Goal: Task Accomplishment & Management: Manage account settings

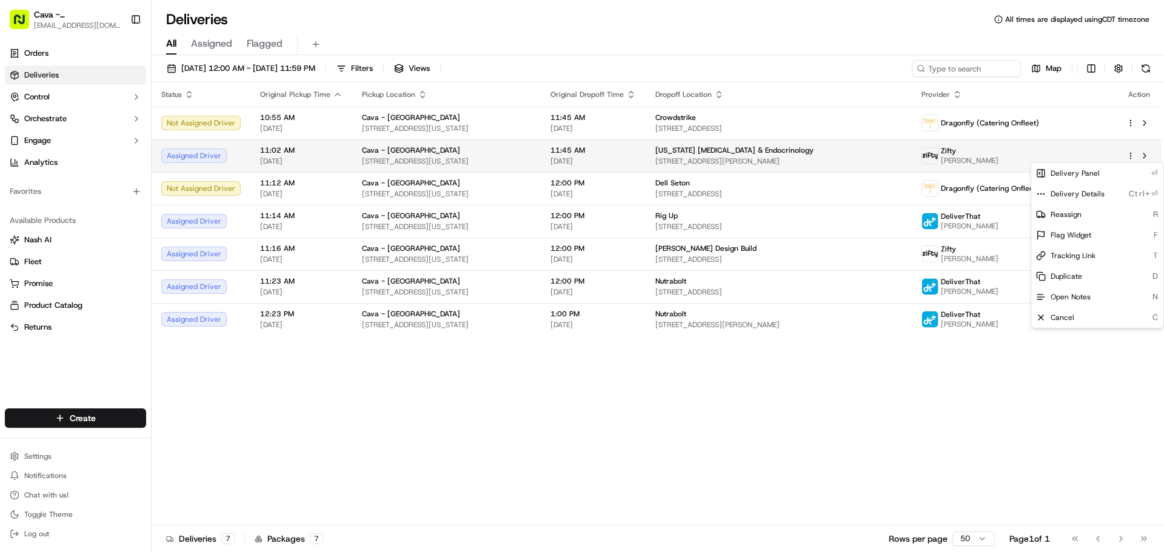
click at [1130, 157] on html "Cava - [GEOGRAPHIC_DATA] [EMAIL_ADDRESS][DOMAIN_NAME] Toggle Sidebar Orders Del…" at bounding box center [582, 276] width 1164 height 552
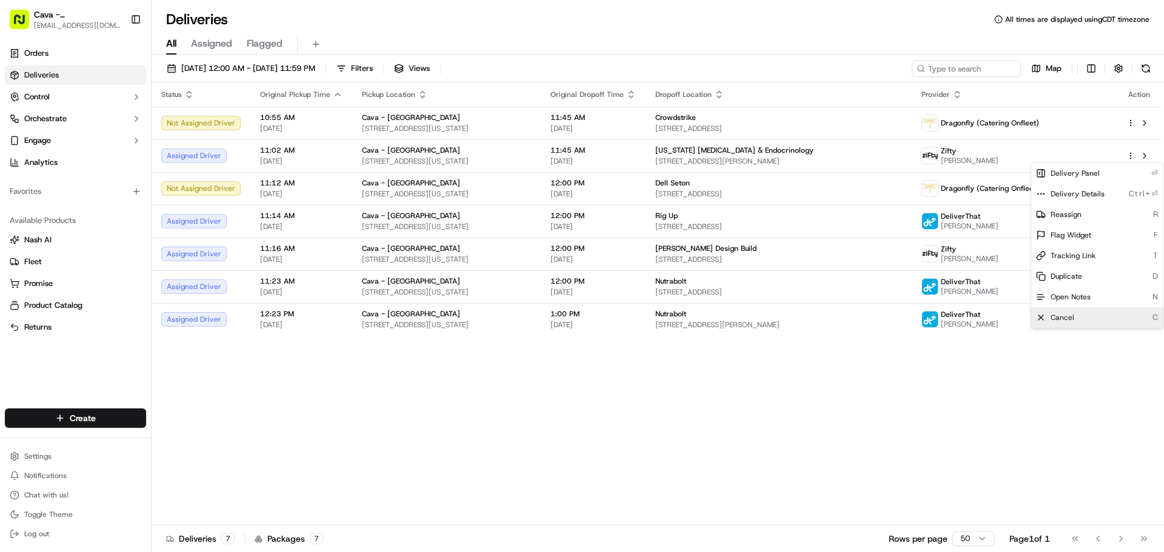
click at [1047, 321] on div "Cancel C" at bounding box center [1098, 317] width 132 height 21
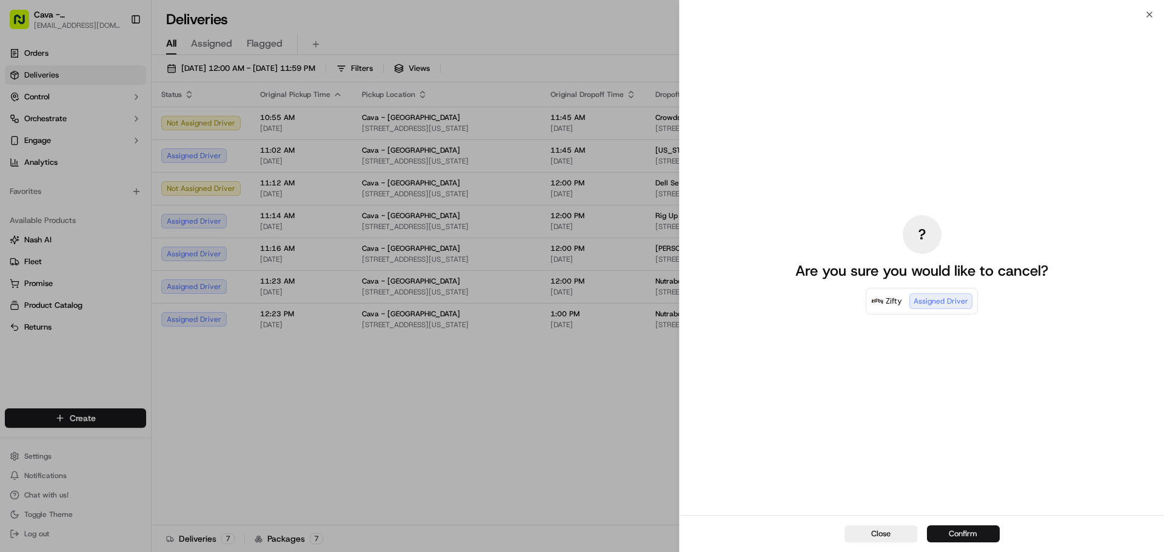
click at [969, 537] on button "Confirm" at bounding box center [963, 534] width 73 height 17
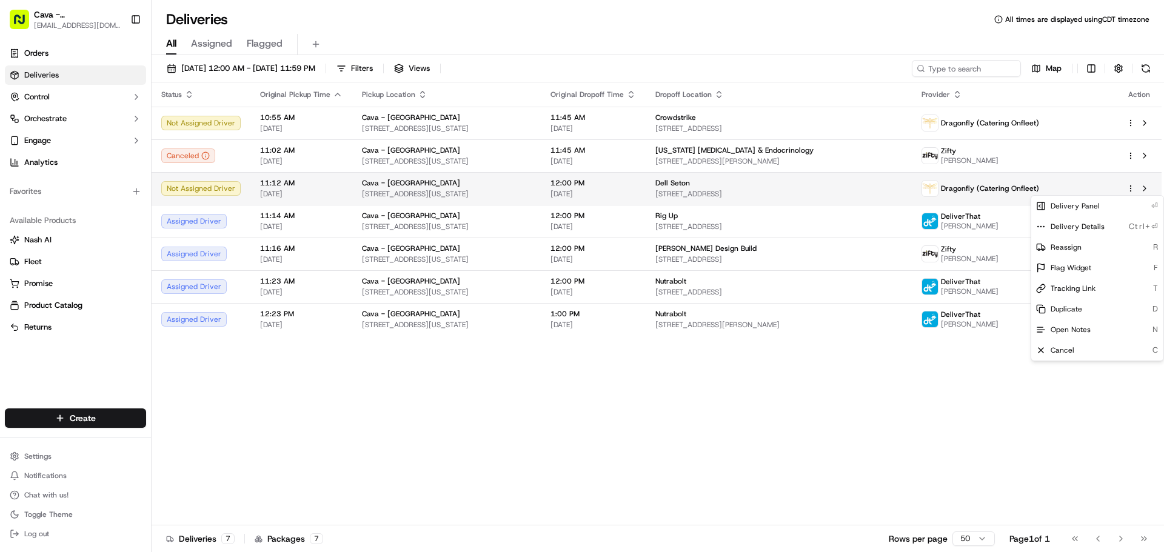
click at [1131, 190] on html "Cava - [GEOGRAPHIC_DATA] [EMAIL_ADDRESS][DOMAIN_NAME] Toggle Sidebar Orders Del…" at bounding box center [582, 276] width 1164 height 552
click at [1057, 348] on span "Cancel" at bounding box center [1063, 351] width 24 height 10
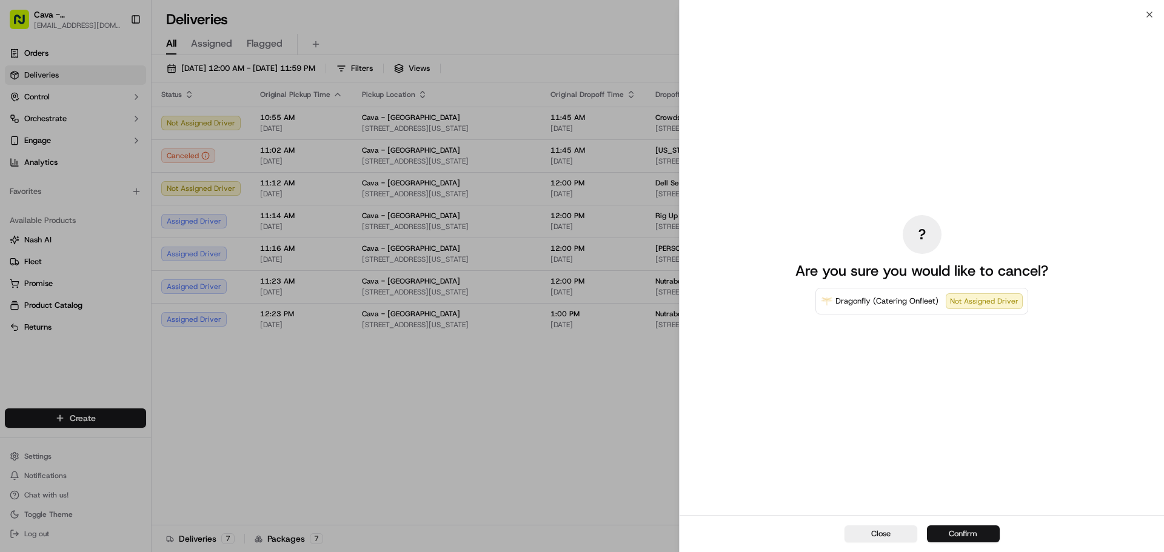
click at [962, 532] on button "Confirm" at bounding box center [963, 534] width 73 height 17
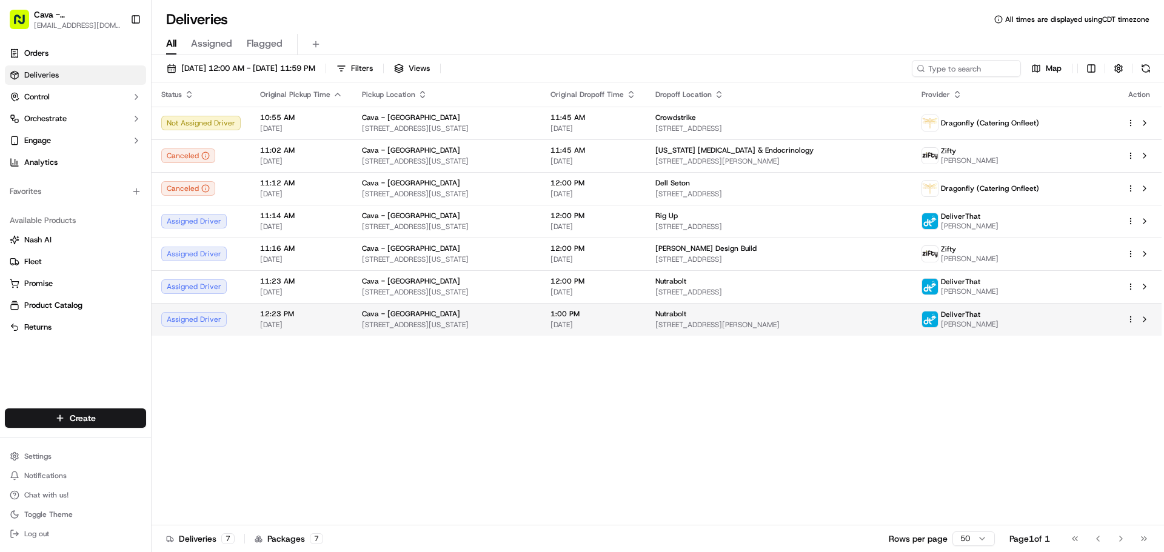
click at [1133, 323] on html "Cava - [GEOGRAPHIC_DATA] [EMAIL_ADDRESS][DOMAIN_NAME] Toggle Sidebar Orders Del…" at bounding box center [582, 276] width 1164 height 552
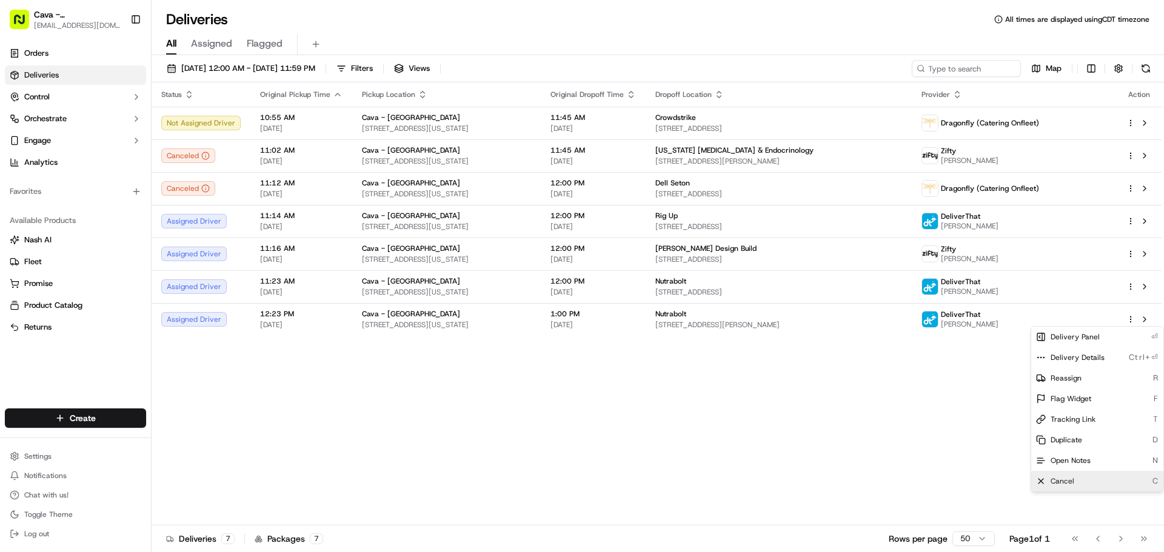
click at [1079, 473] on div "Cancel C" at bounding box center [1098, 481] width 132 height 21
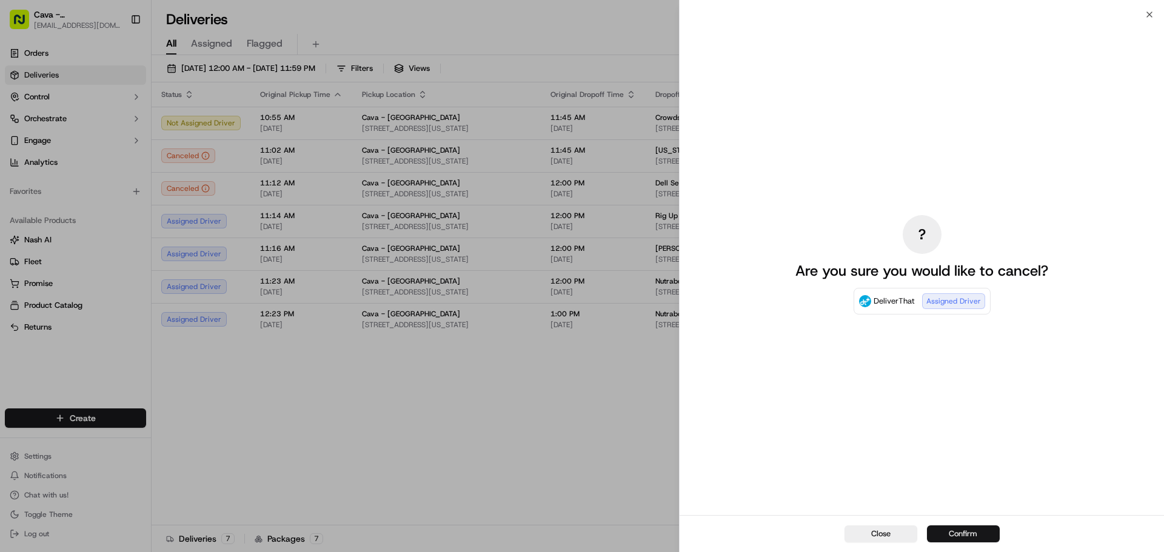
click at [960, 527] on button "Confirm" at bounding box center [963, 534] width 73 height 17
